Goal: Task Accomplishment & Management: Manage account settings

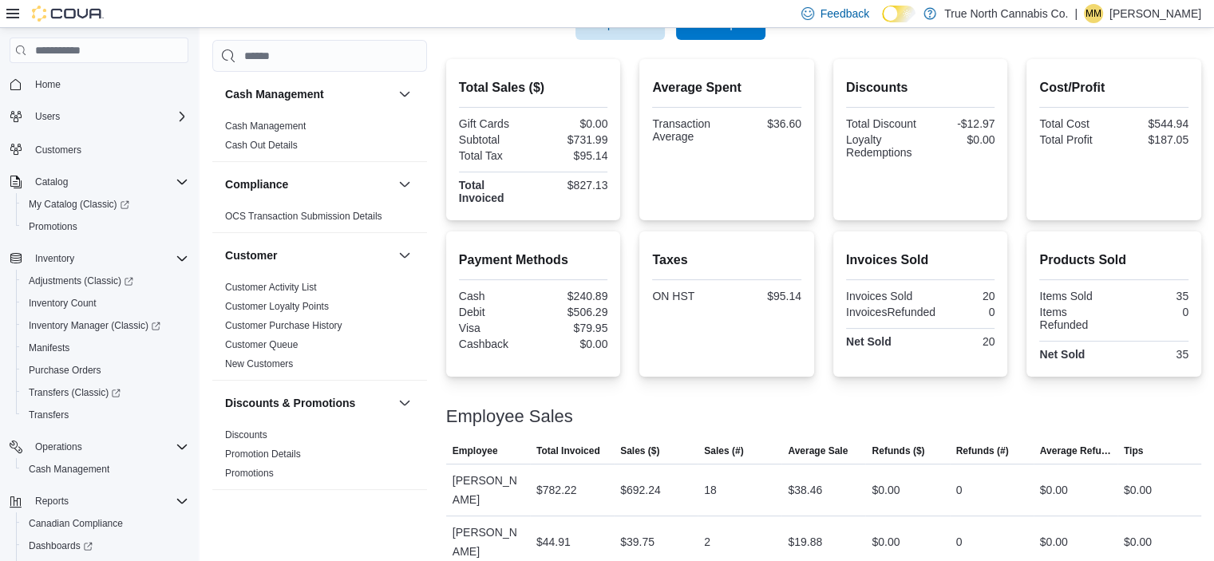
scroll to position [109, 0]
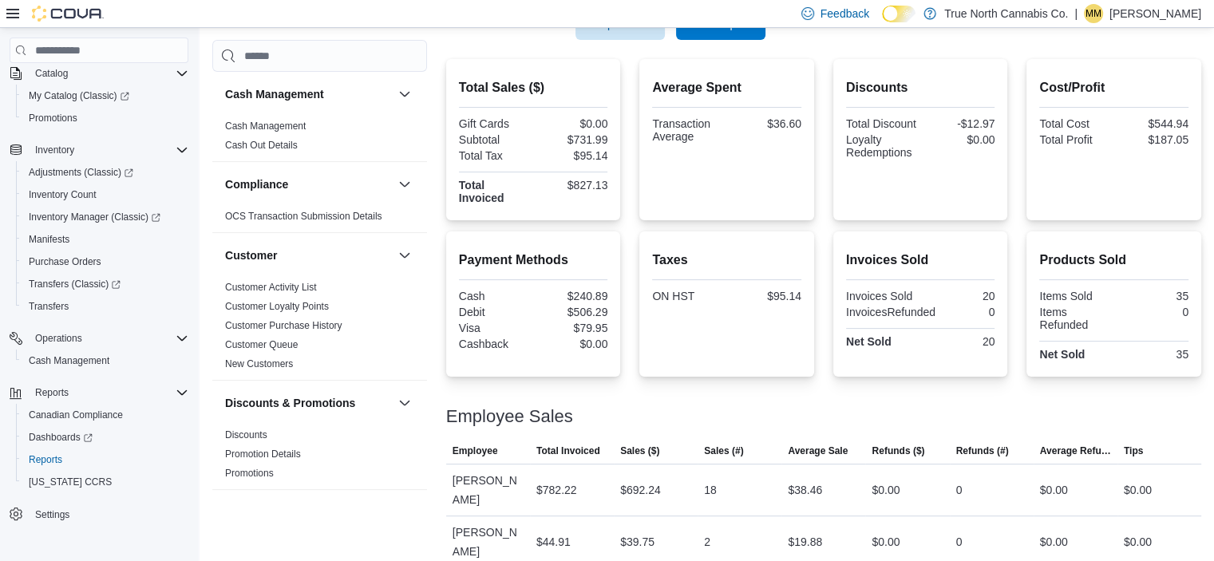
click at [1111, 26] on div "Feedback Dark Mode True North Cannabis Co. | MM [PERSON_NAME]" at bounding box center [998, 14] width 406 height 32
click at [1148, 18] on p "[PERSON_NAME]" at bounding box center [1156, 13] width 92 height 19
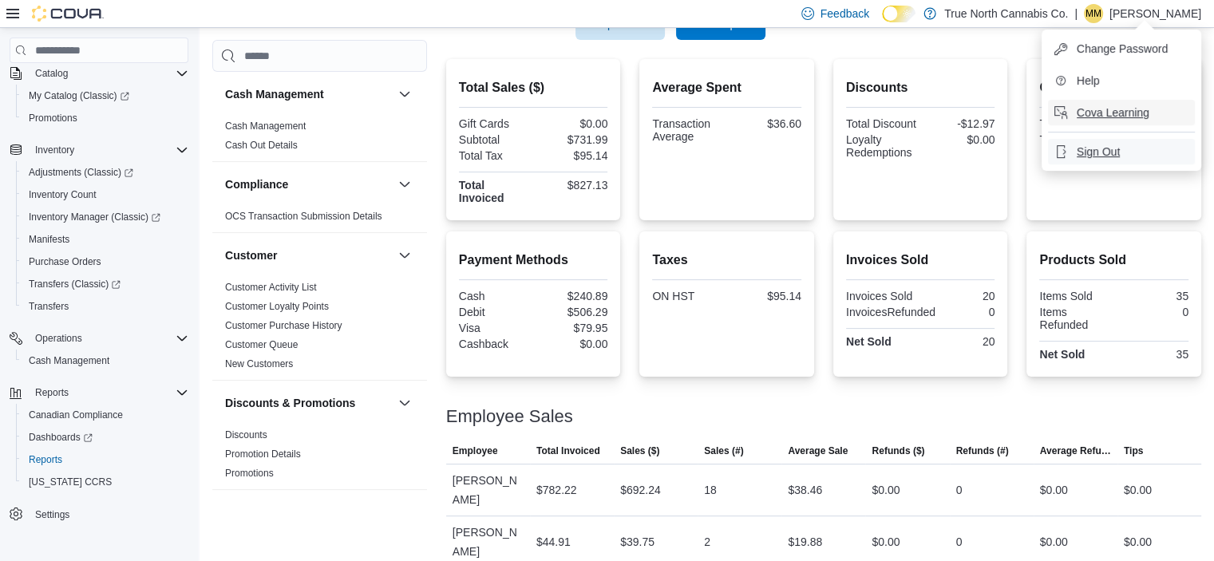
drag, startPoint x: 1108, startPoint y: 156, endPoint x: 1087, endPoint y: 154, distance: 21.6
click at [1087, 154] on span "Sign Out" at bounding box center [1098, 152] width 43 height 16
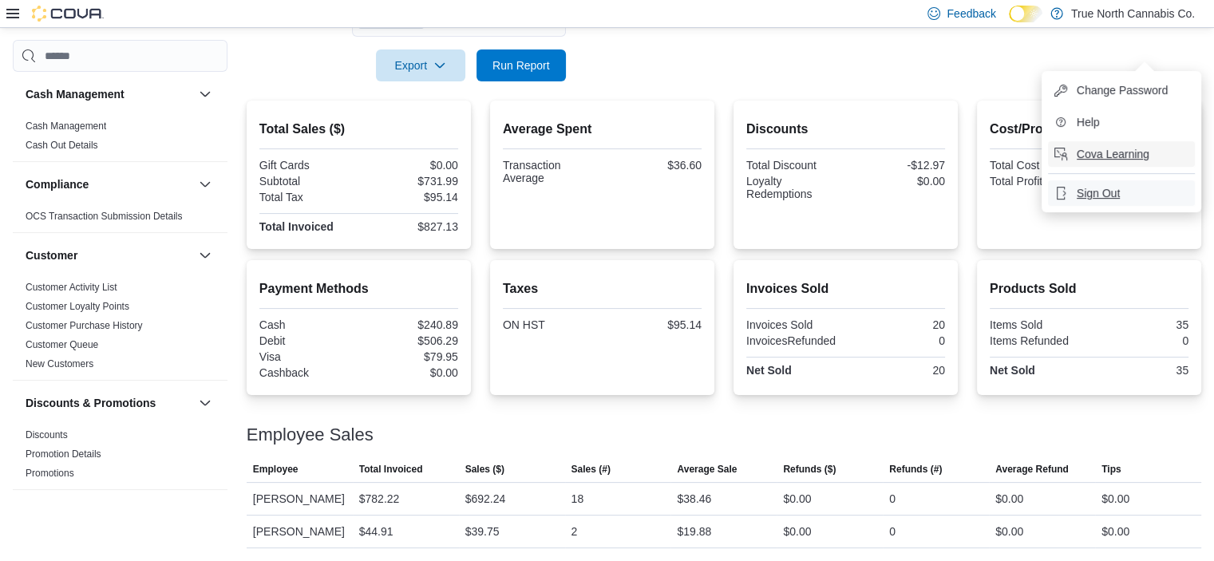
scroll to position [308, 0]
